Goal: Task Accomplishment & Management: Complete application form

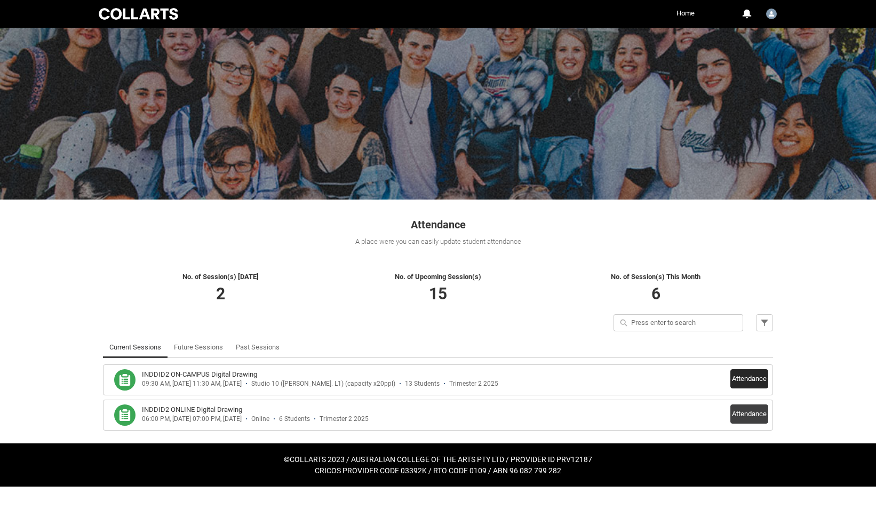
click at [748, 379] on button "Attendance" at bounding box center [749, 378] width 38 height 19
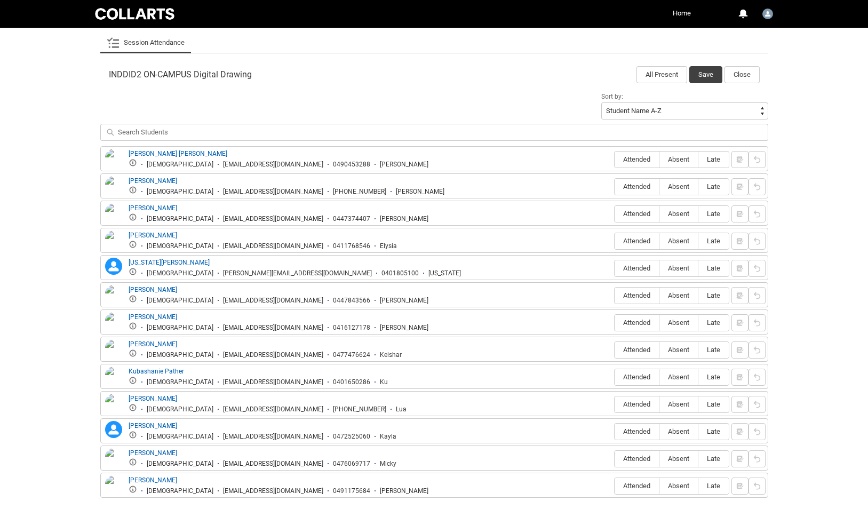
scroll to position [331, 0]
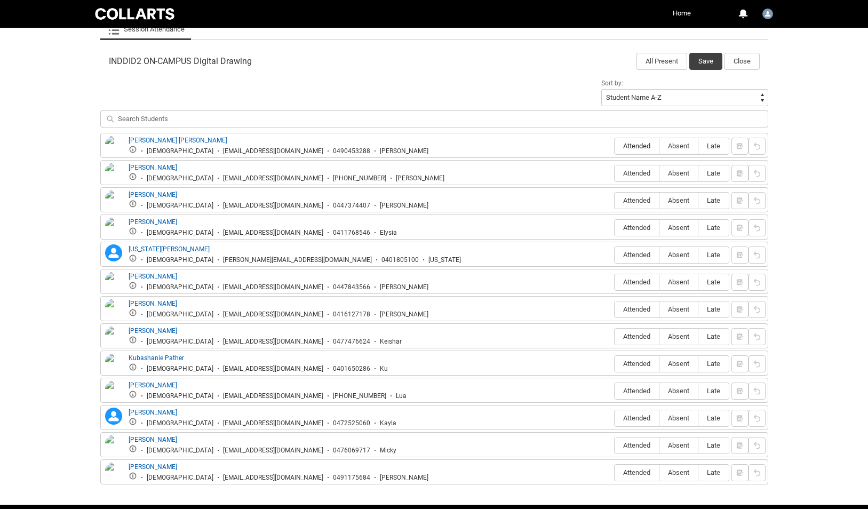
click at [642, 149] on span "Attended" at bounding box center [636, 146] width 44 height 8
click at [614, 146] on input "Attended" at bounding box center [614, 146] width 1 height 1
type lightning-radio-group "Attended"
radio input "true"
click at [676, 171] on span "Absent" at bounding box center [678, 173] width 38 height 8
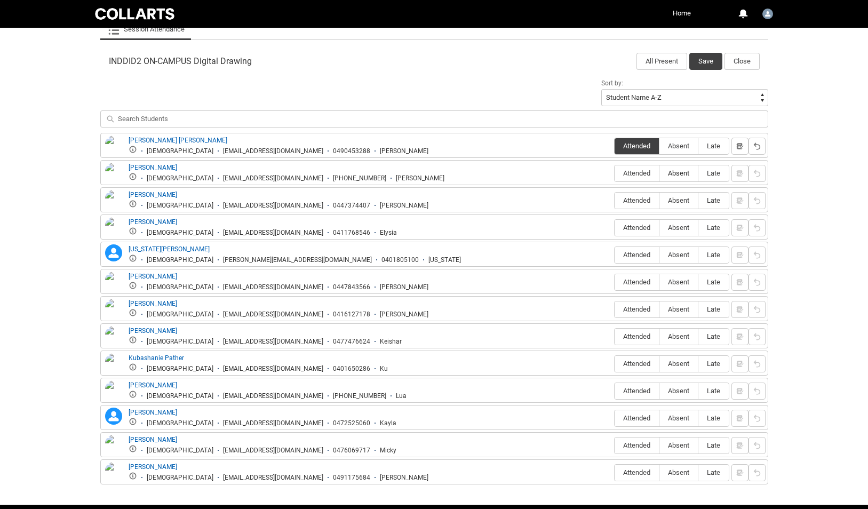
click at [659, 173] on input "Absent" at bounding box center [659, 173] width 1 height 1
type lightning-radio-group "Absent"
radio input "true"
click at [679, 199] on span "Absent" at bounding box center [678, 200] width 38 height 8
click at [659, 200] on input "Absent" at bounding box center [659, 200] width 1 height 1
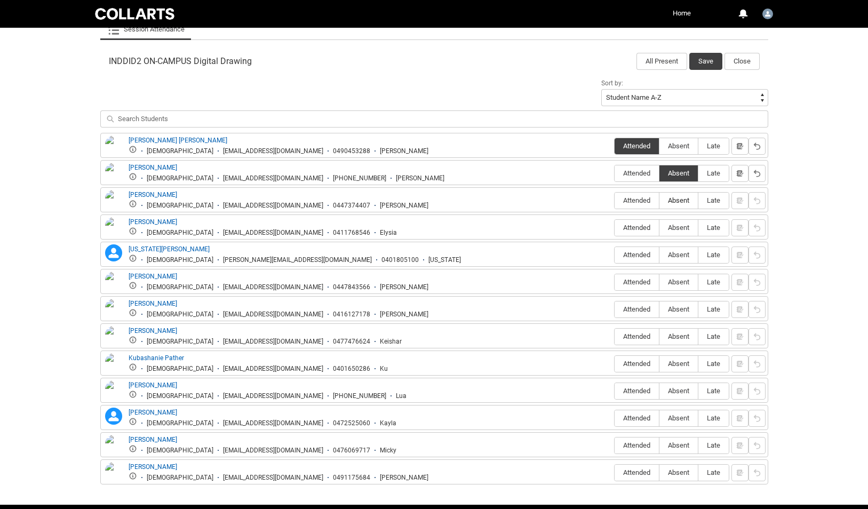
type lightning-radio-group "Absent"
radio input "true"
click at [631, 229] on span "Attended" at bounding box center [636, 227] width 44 height 8
click at [614, 228] on input "Attended" at bounding box center [614, 227] width 1 height 1
type lightning-radio-group "Attended"
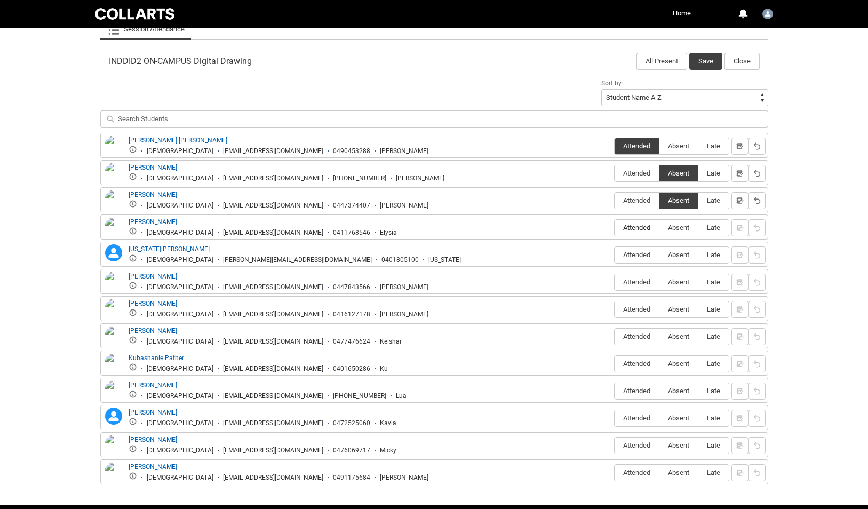
radio input "true"
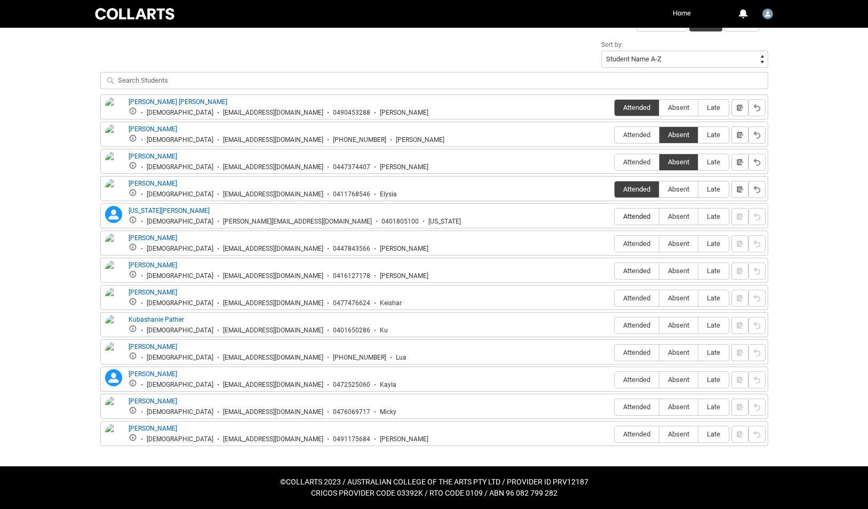
scroll to position [369, 0]
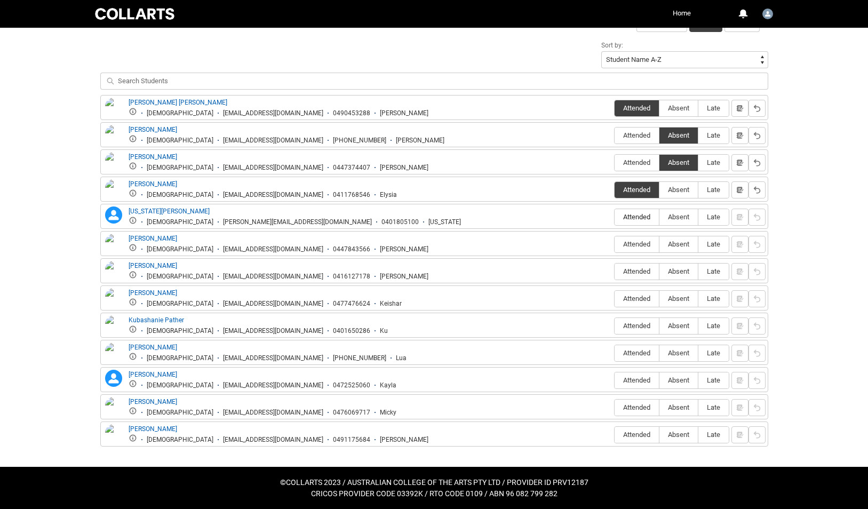
click at [641, 217] on span "Attended" at bounding box center [636, 217] width 44 height 8
click at [614, 217] on input "Attended" at bounding box center [614, 217] width 1 height 1
type lightning-radio-group "Attended"
radio input "true"
click at [636, 244] on span "Attended" at bounding box center [636, 244] width 44 height 8
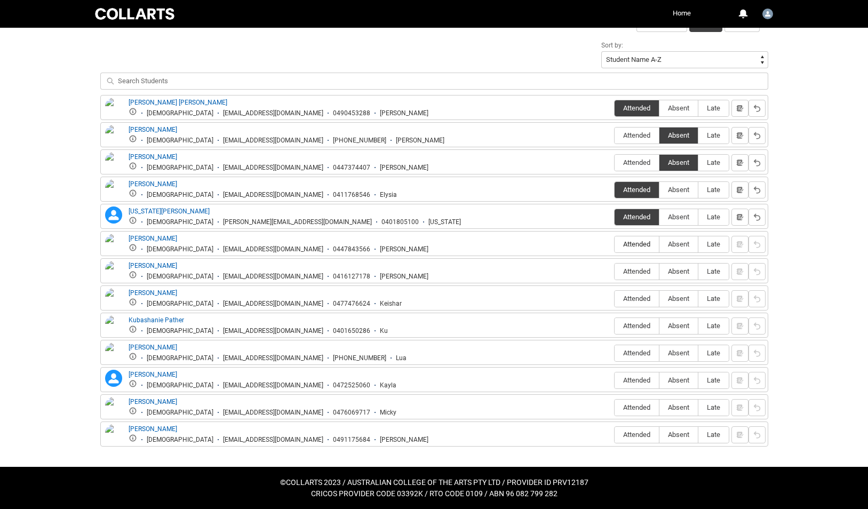
click at [614, 244] on input "Attended" at bounding box center [614, 244] width 1 height 1
type lightning-radio-group "Attended"
radio input "true"
click at [681, 269] on span "Absent" at bounding box center [678, 271] width 38 height 8
click at [659, 271] on input "Absent" at bounding box center [659, 271] width 1 height 1
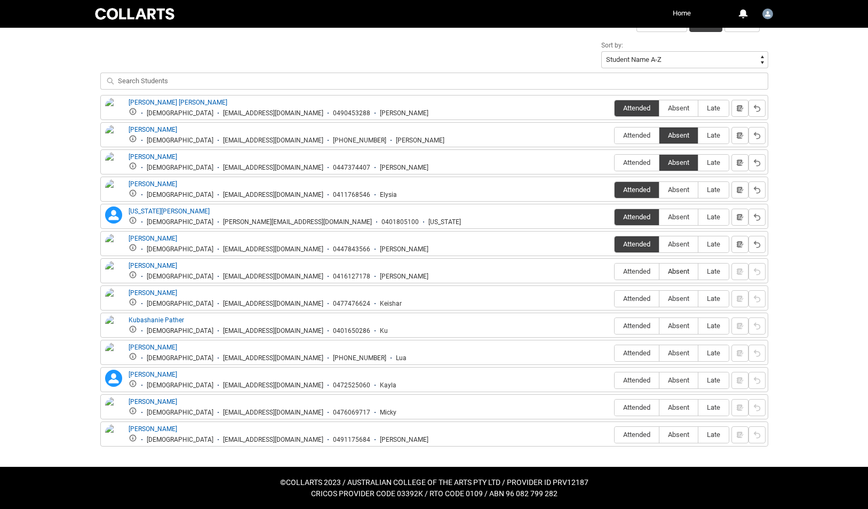
type lightning-radio-group "Absent"
radio input "true"
click at [685, 298] on span "Absent" at bounding box center [678, 298] width 38 height 8
click at [659, 298] on input "Absent" at bounding box center [659, 298] width 1 height 1
type lightning-radio-group "Absent"
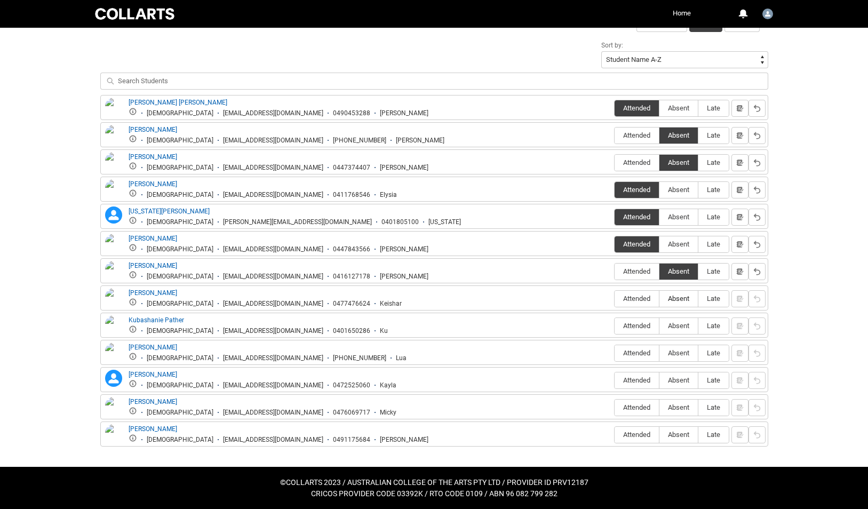
radio input "true"
click at [640, 323] on span "Attended" at bounding box center [636, 326] width 44 height 8
click at [614, 325] on input "Attended" at bounding box center [614, 325] width 1 height 1
type lightning-radio-group "Attended"
radio input "true"
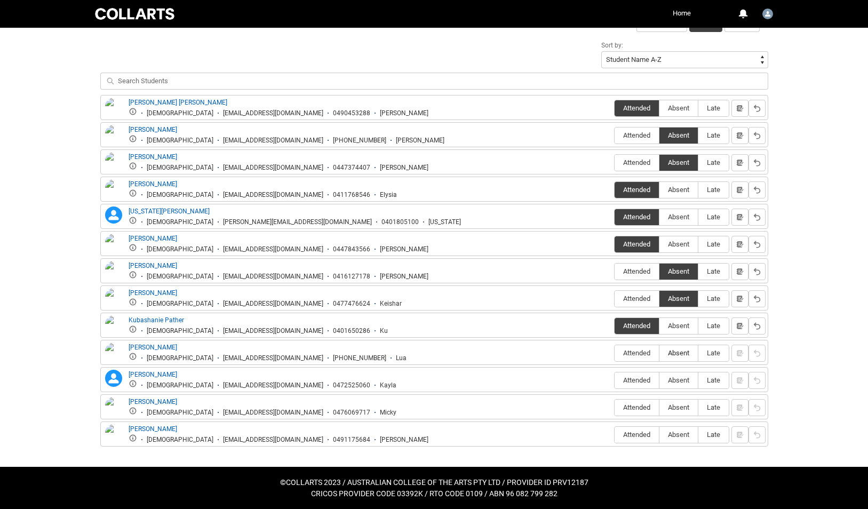
click at [682, 353] on span "Absent" at bounding box center [678, 353] width 38 height 8
click at [659, 353] on input "Absent" at bounding box center [659, 353] width 1 height 1
type lightning-radio-group "Absent"
radio input "true"
click at [674, 383] on span "Absent" at bounding box center [678, 380] width 38 height 8
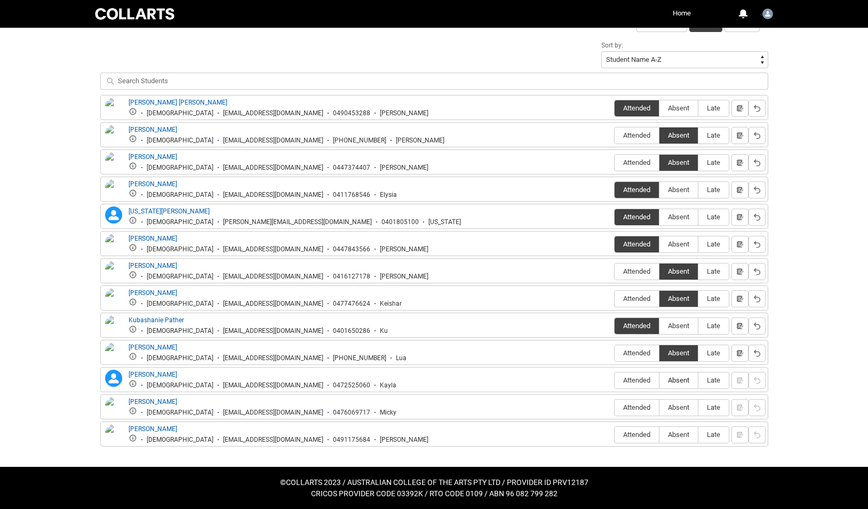
click at [659, 380] on input "Absent" at bounding box center [659, 380] width 1 height 1
type lightning-radio-group "Absent"
radio input "true"
click at [675, 409] on span "Absent" at bounding box center [678, 407] width 38 height 8
click at [659, 407] on input "Absent" at bounding box center [659, 407] width 1 height 1
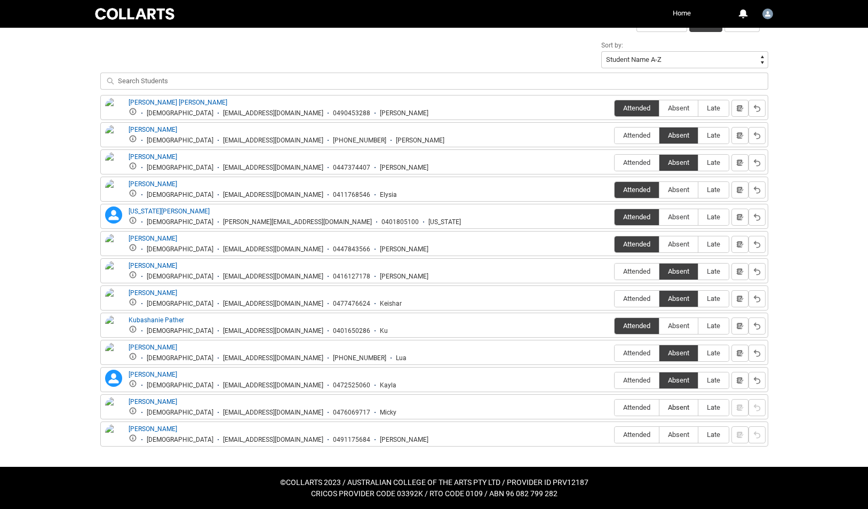
type lightning-radio-group "Absent"
radio input "true"
click at [639, 436] on span "Attended" at bounding box center [636, 434] width 44 height 8
click at [614, 435] on input "Attended" at bounding box center [614, 434] width 1 height 1
type lightning-radio-group "Attended"
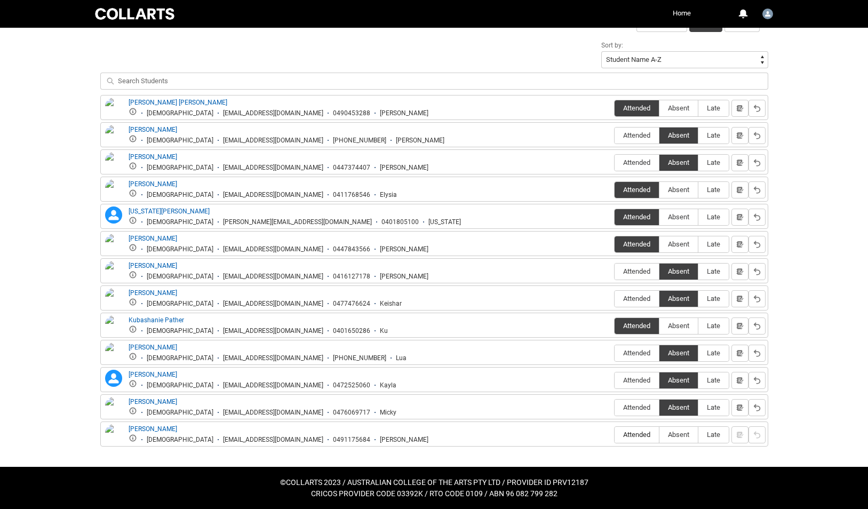
radio input "true"
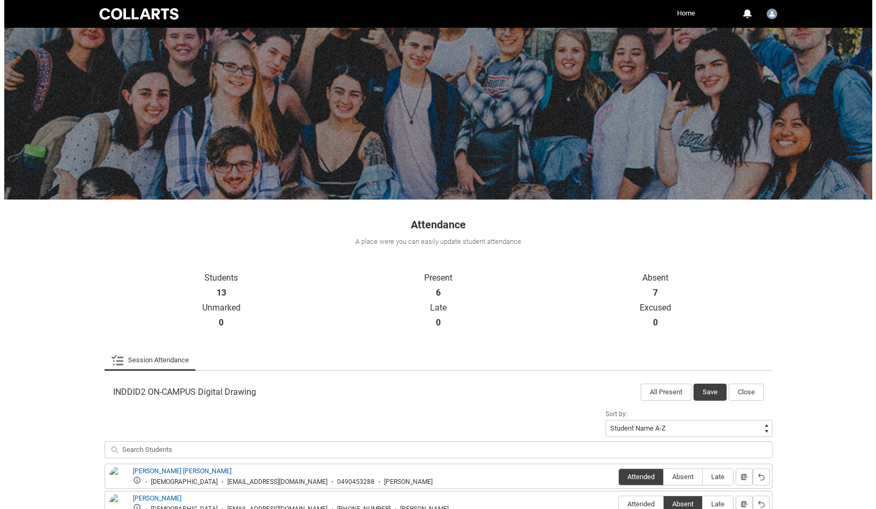
scroll to position [0, 0]
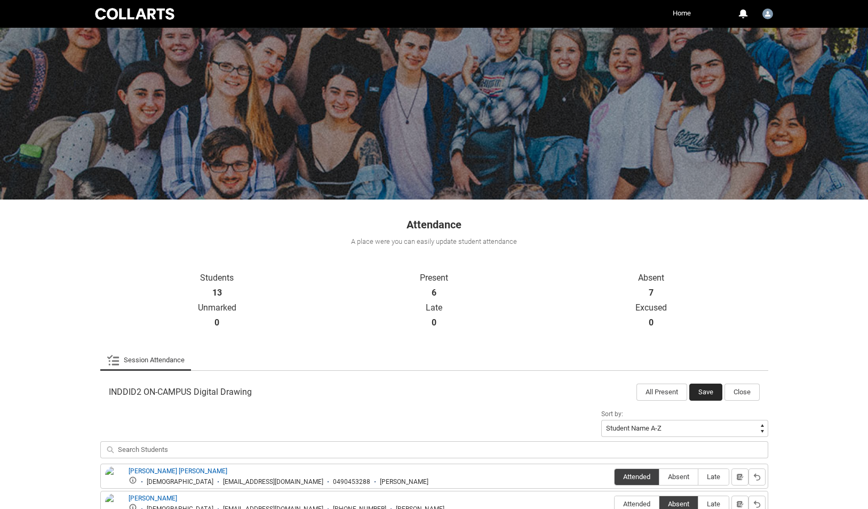
click at [704, 384] on button "Save" at bounding box center [705, 391] width 33 height 17
